Goal: Information Seeking & Learning: Check status

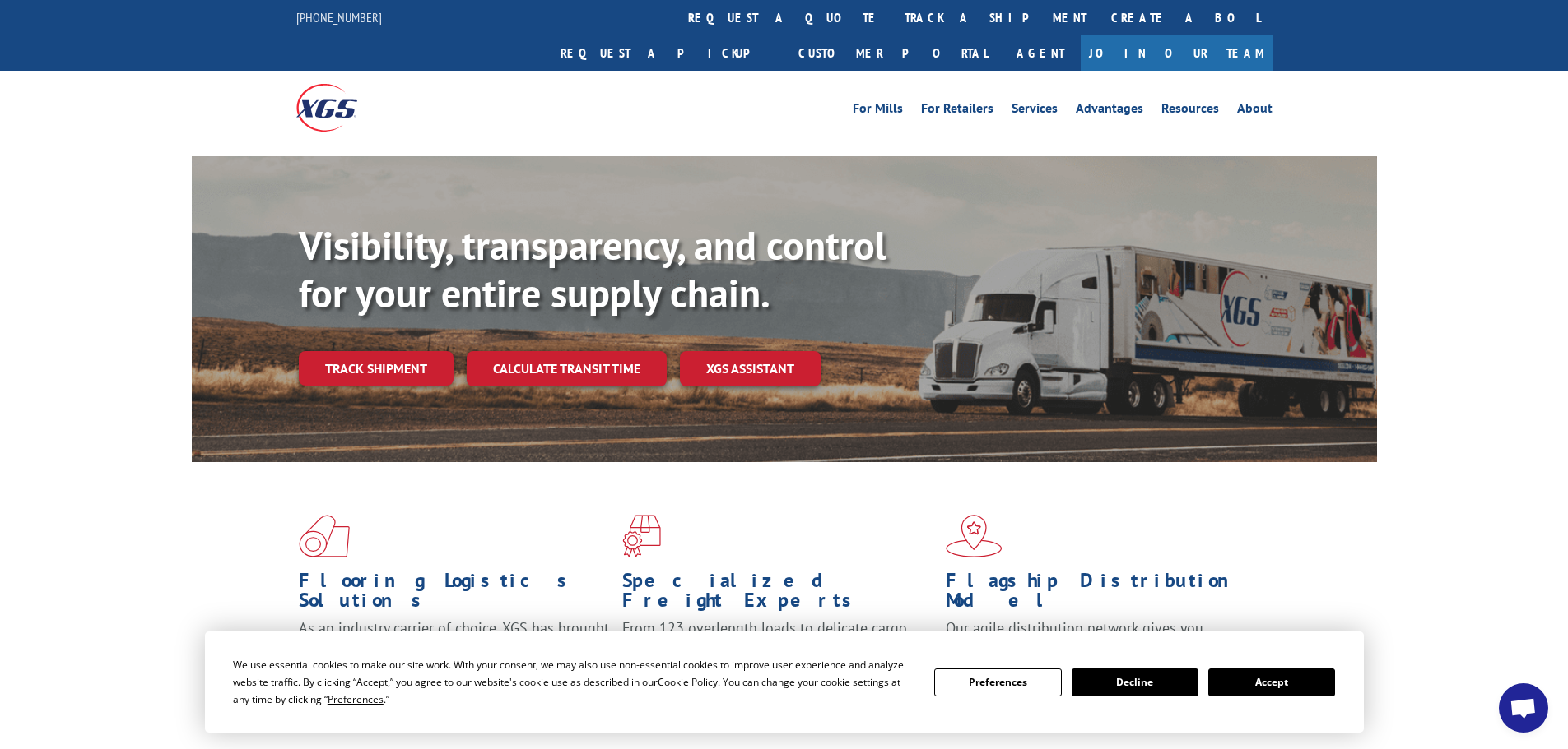
scroll to position [247, 0]
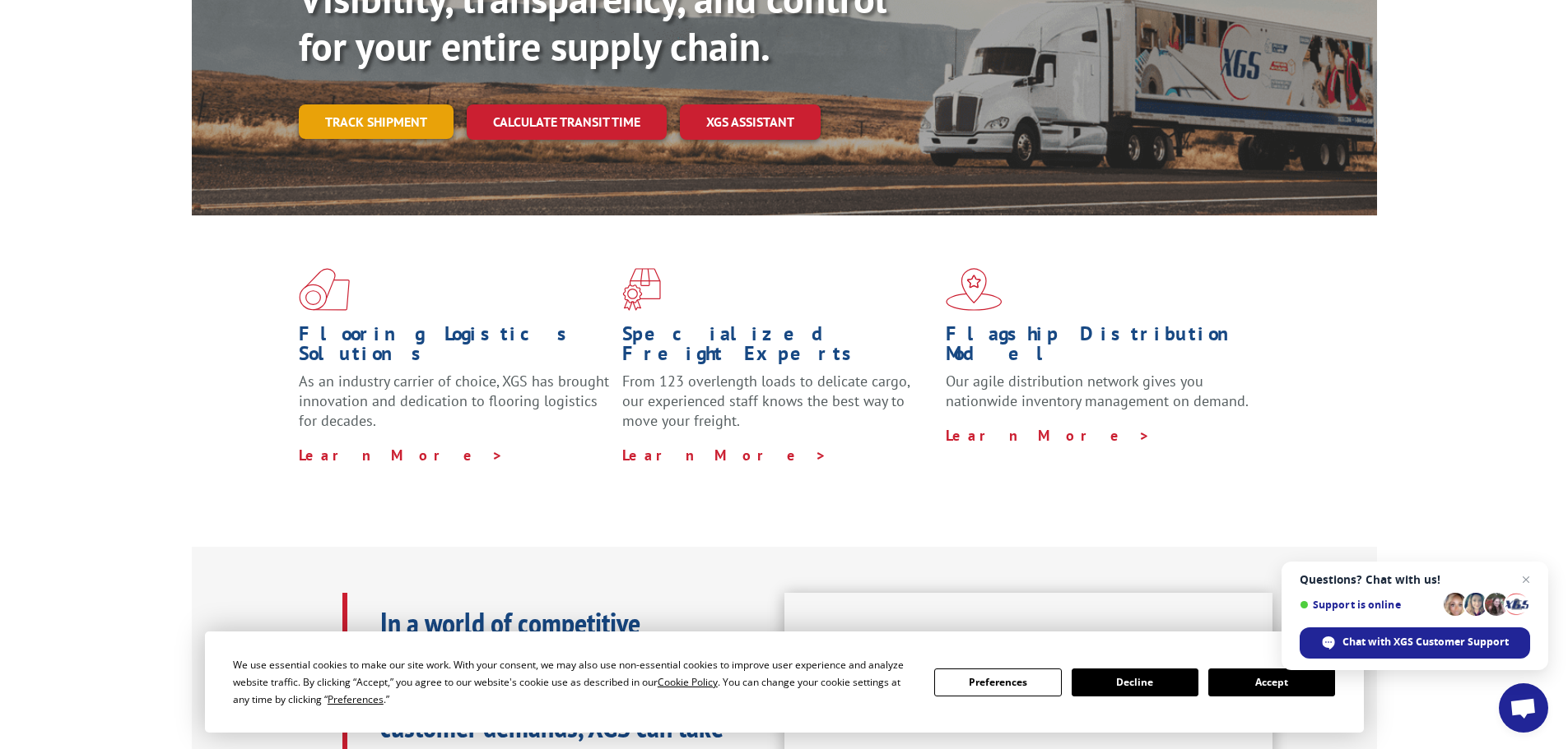
click at [389, 104] on link "Track shipment" at bounding box center [376, 121] width 155 height 34
click at [0, 0] on div "Track Shipment Enter your information below to track your shipment(s). Select c…" at bounding box center [0, 0] width 0 height 0
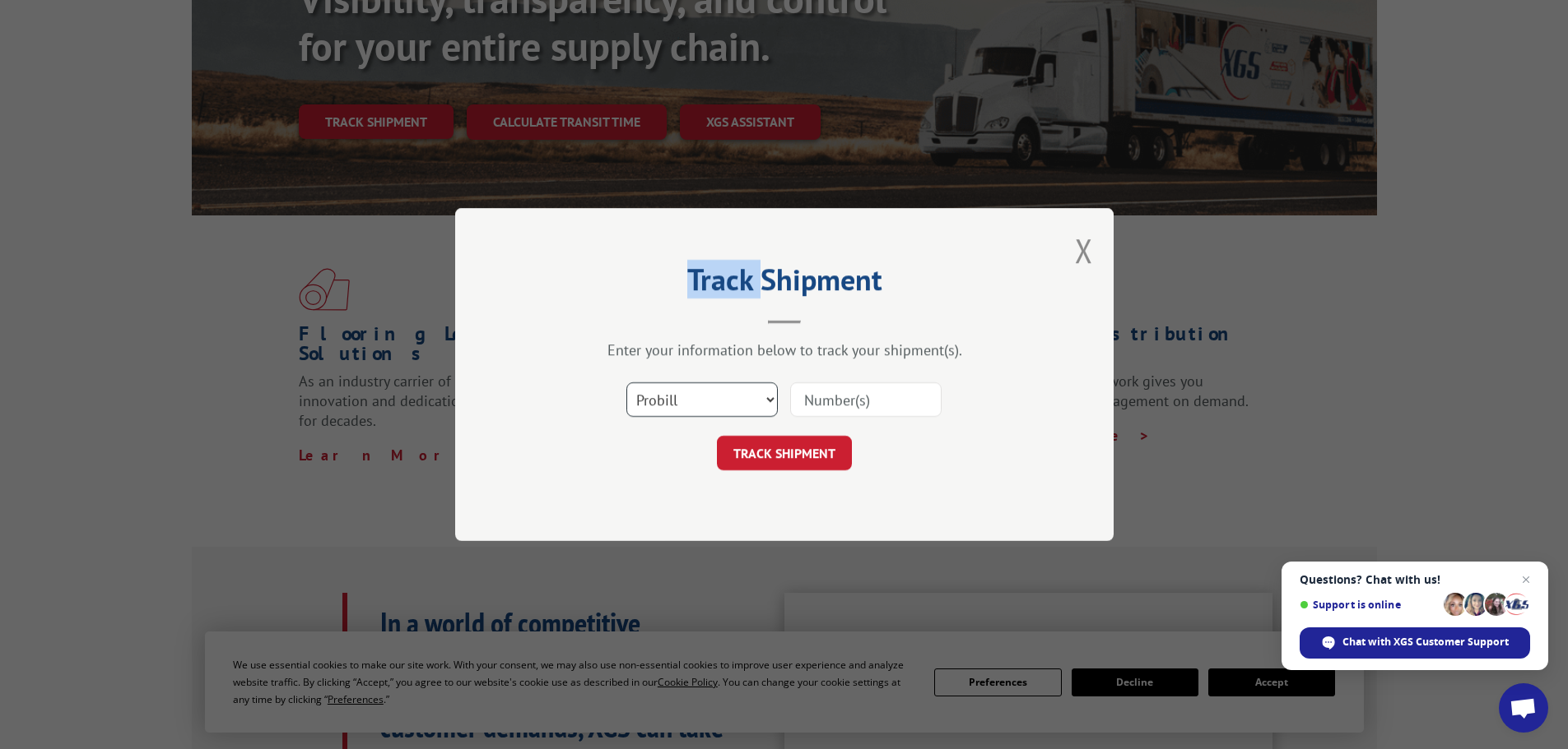
click at [713, 393] on select "Select category... Probill BOL PO" at bounding box center [702, 400] width 151 height 34
click at [1062, 339] on div "Track Shipment Enter your information below to track your shipment(s). Select c…" at bounding box center [784, 374] width 658 height 333
click at [823, 400] on input at bounding box center [865, 400] width 151 height 34
paste input "985506"
type input "985506"
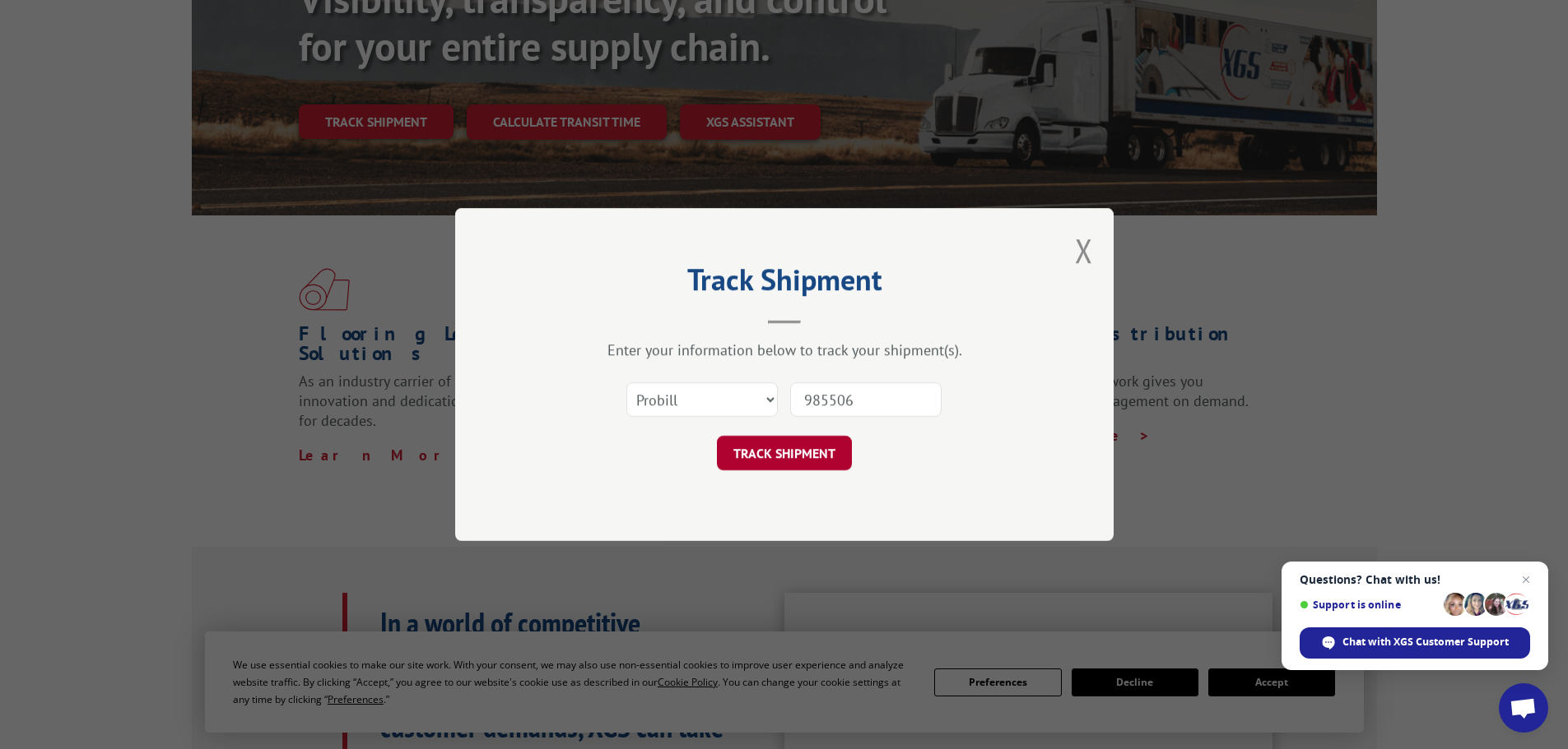
click at [814, 457] on button "TRACK SHIPMENT" at bounding box center [784, 453] width 135 height 34
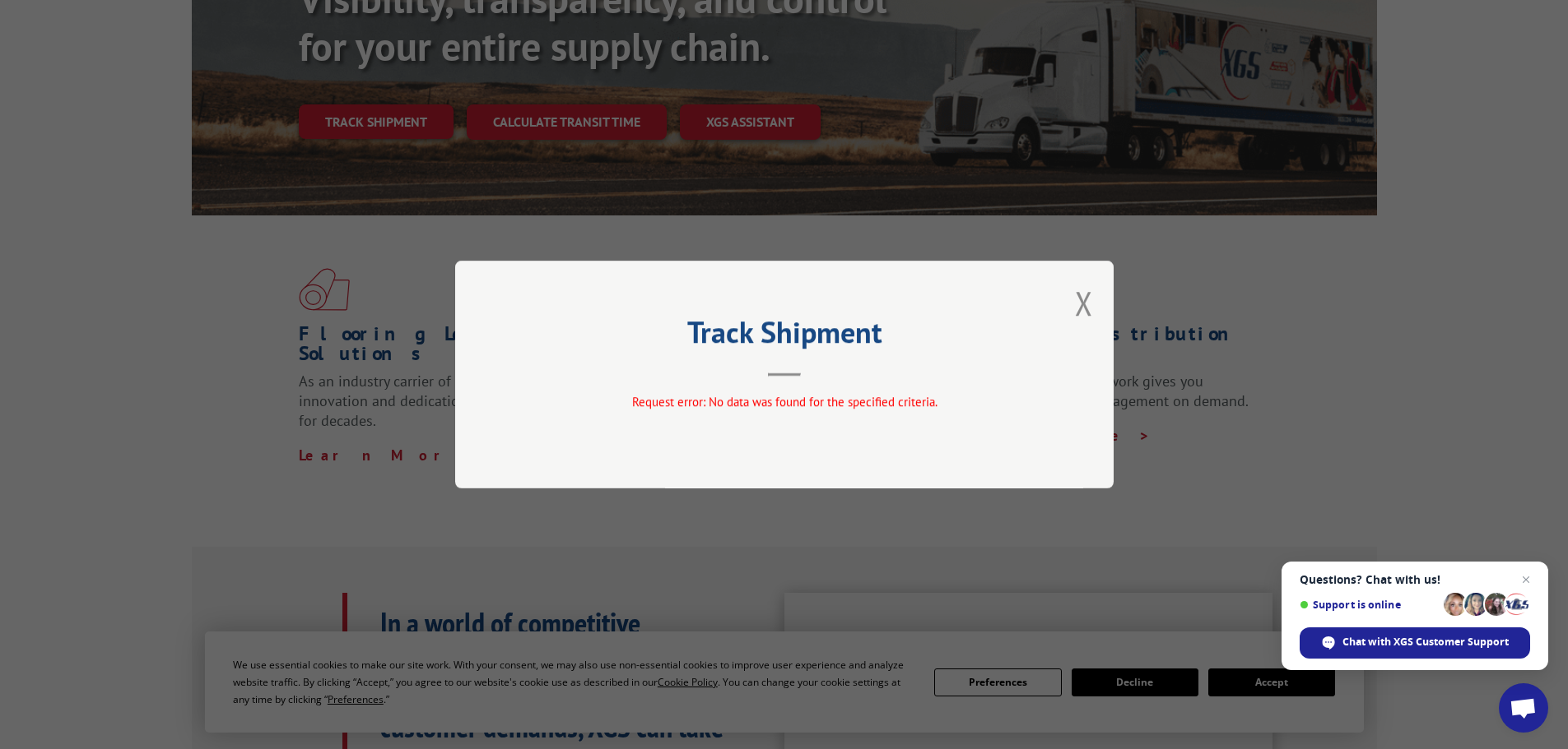
click at [1092, 305] on button "Close modal" at bounding box center [1084, 302] width 18 height 43
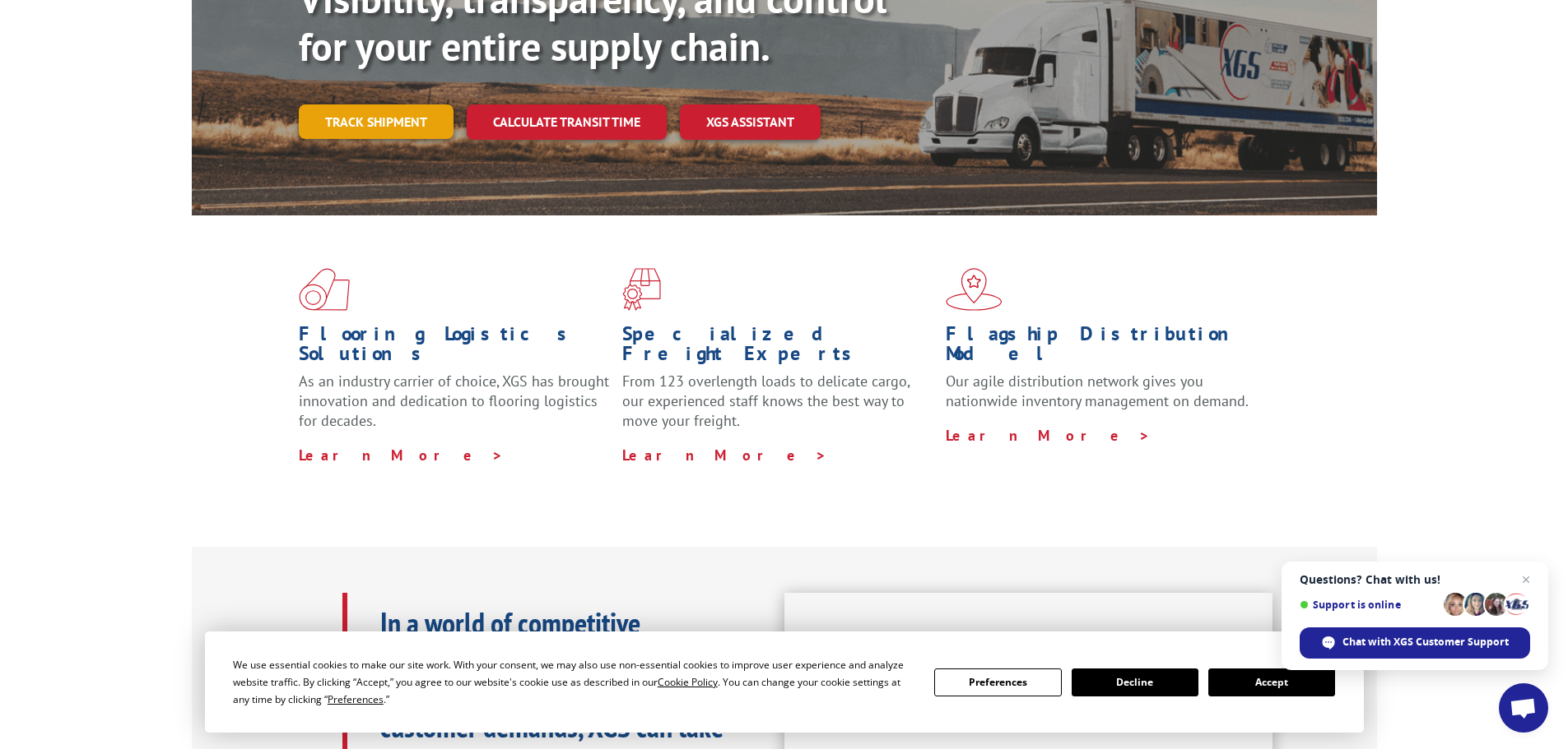
click at [386, 104] on link "Track shipment" at bounding box center [376, 121] width 155 height 34
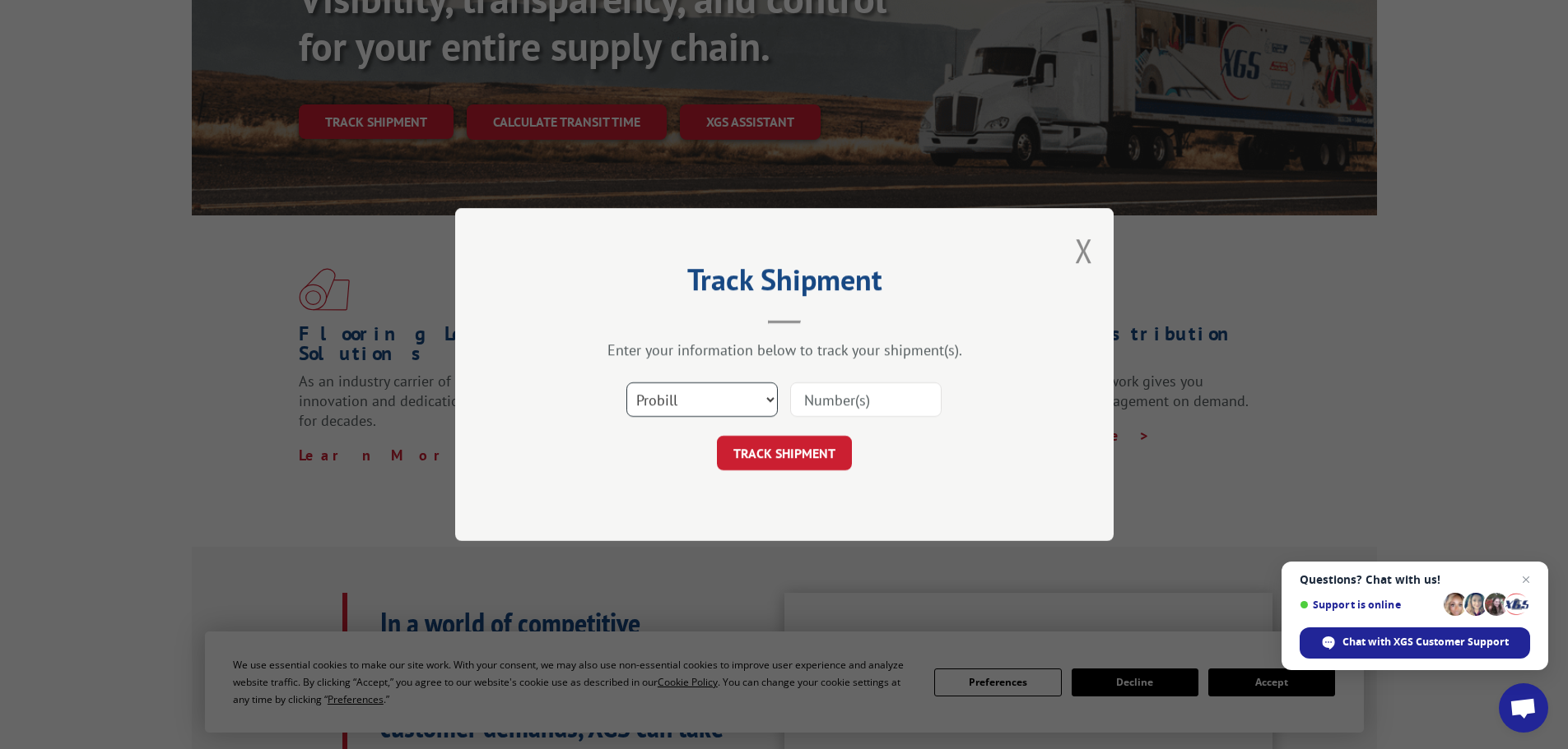
click at [670, 394] on select "Select category... Probill BOL PO" at bounding box center [702, 400] width 151 height 34
select select "bol"
click at [626, 383] on select "Select category... Probill BOL PO" at bounding box center [702, 400] width 151 height 34
click at [851, 398] on input at bounding box center [865, 400] width 151 height 34
paste input "985506"
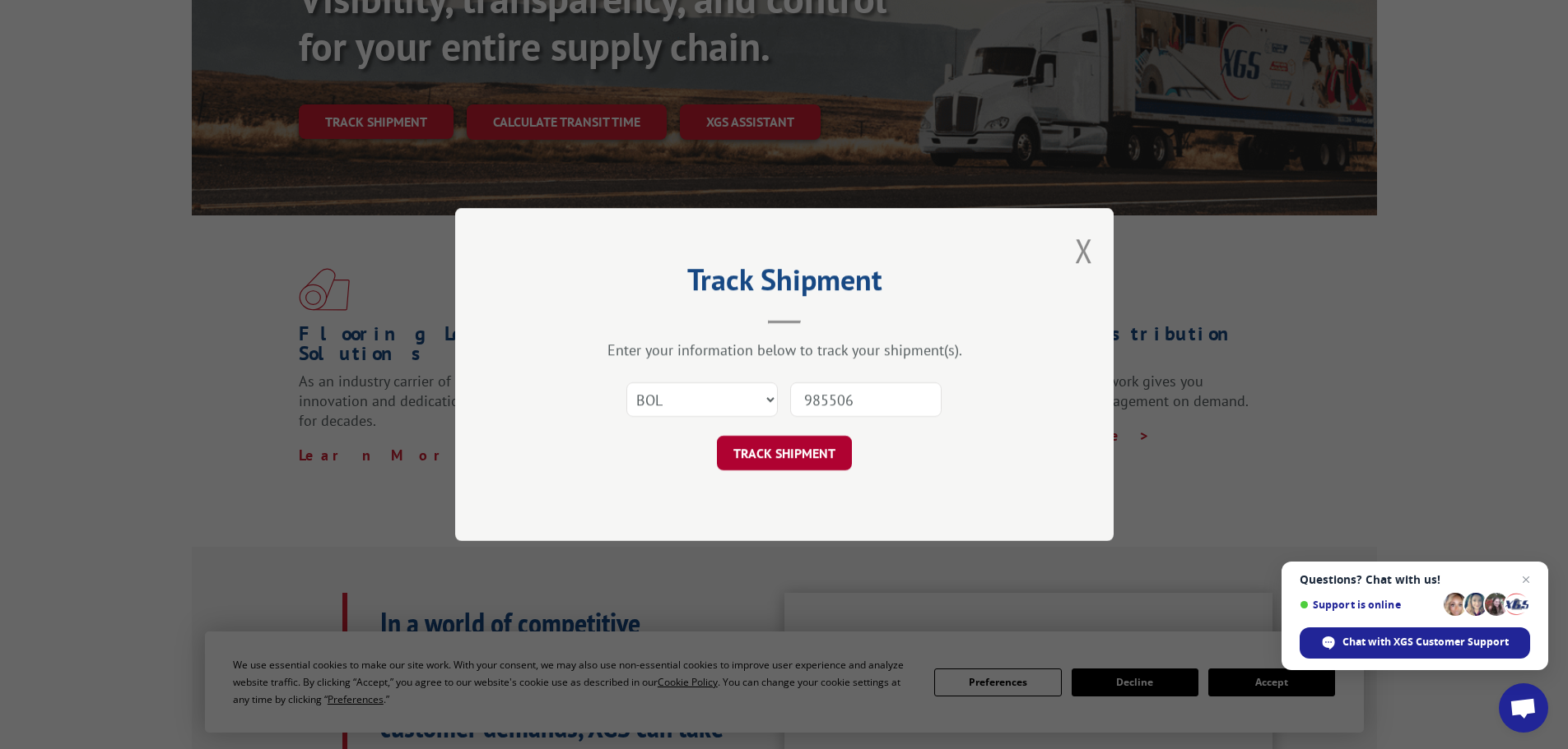
type input "985506"
click at [838, 454] on button "TRACK SHIPMENT" at bounding box center [784, 453] width 135 height 34
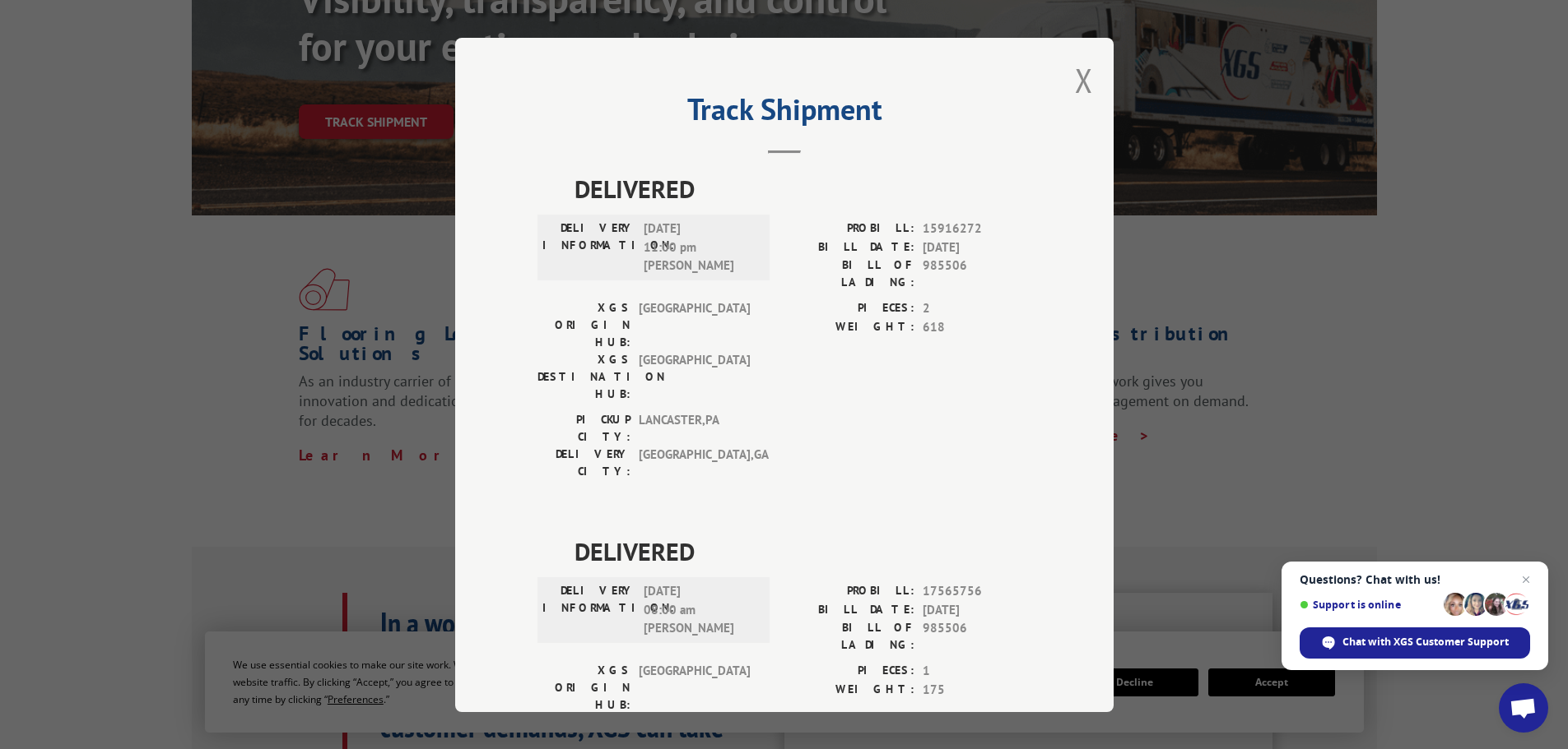
click at [1089, 80] on div "Track Shipment DELIVERED DELIVERY INFORMATION: [DATE] 11:00 pm [PERSON_NAME] PR…" at bounding box center [784, 375] width 658 height 675
click at [1078, 80] on button "Close modal" at bounding box center [1084, 80] width 18 height 43
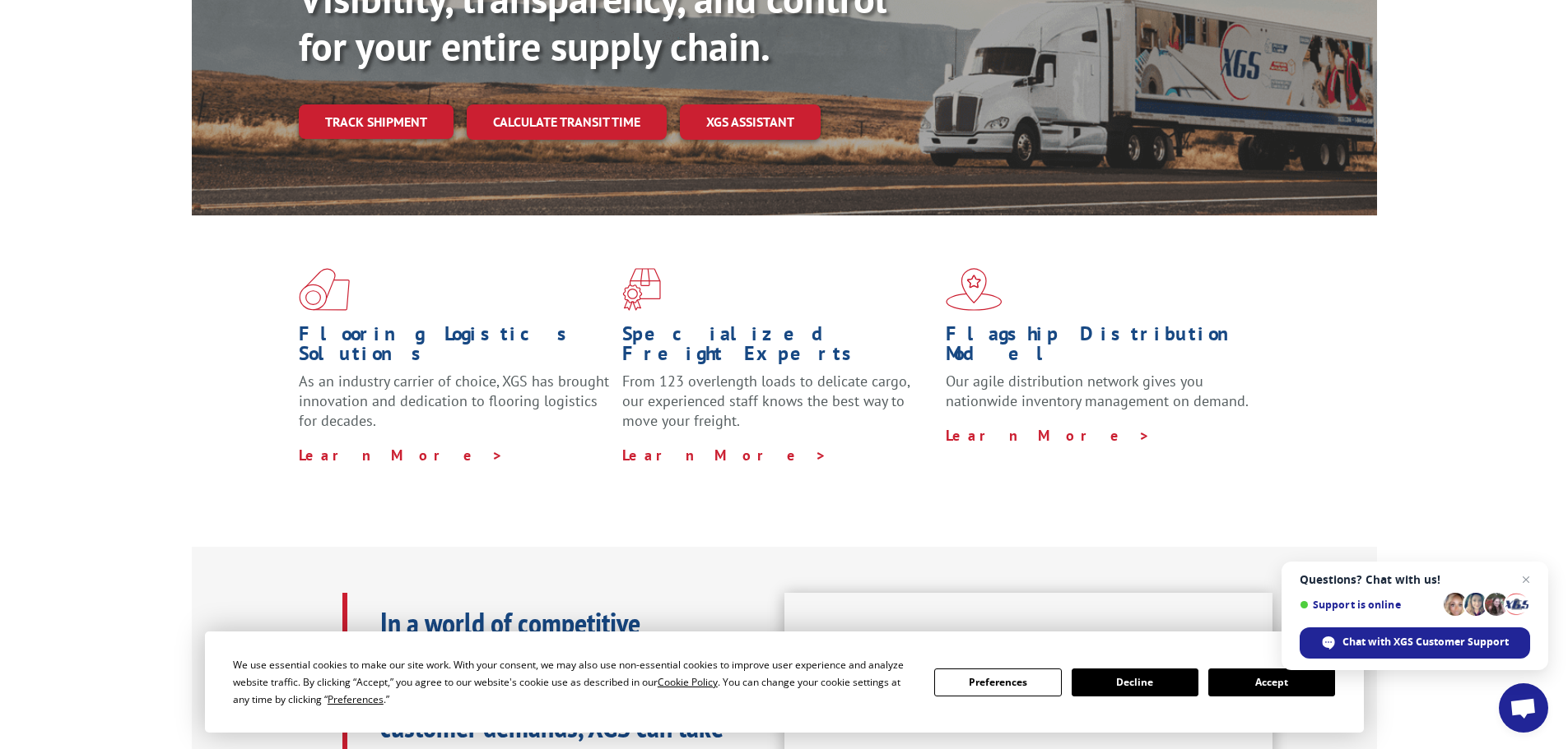
click at [1078, 80] on div "Visibility, transparency, and control for your entire supply chain. Track shipm…" at bounding box center [838, 90] width 1079 height 230
